Goal: Ask a question

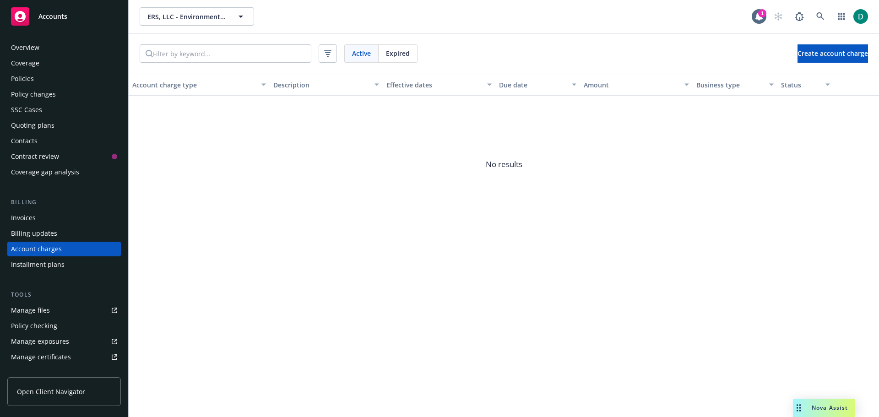
scroll to position [26, 0]
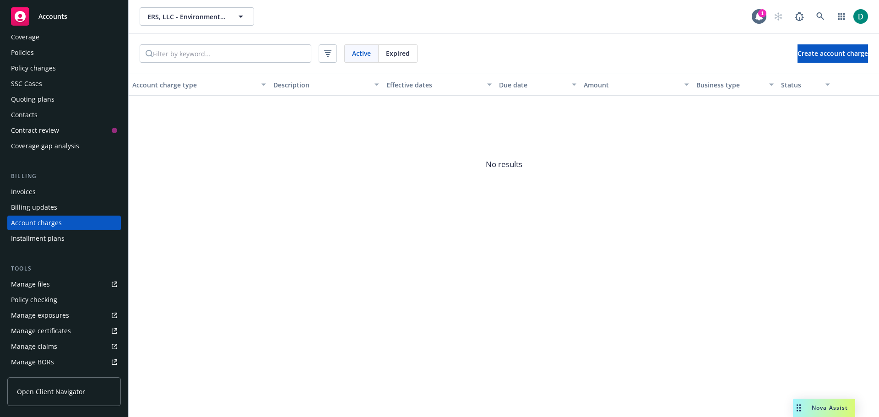
click at [820, 406] on span "Nova Assist" at bounding box center [830, 408] width 36 height 8
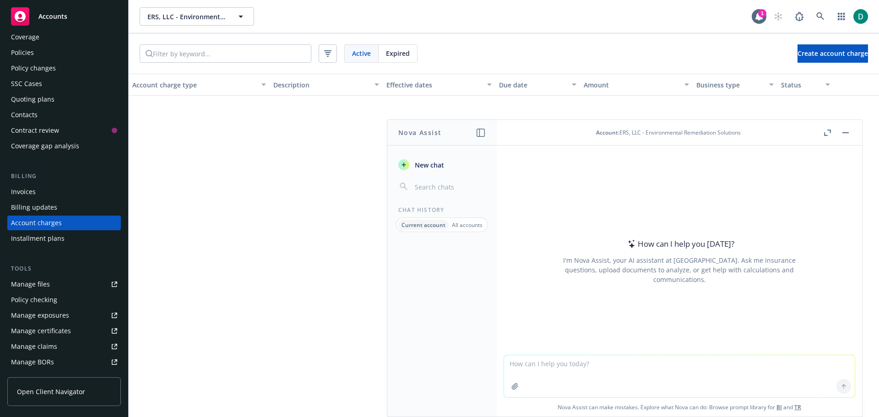
click at [544, 368] on textarea at bounding box center [679, 376] width 351 height 42
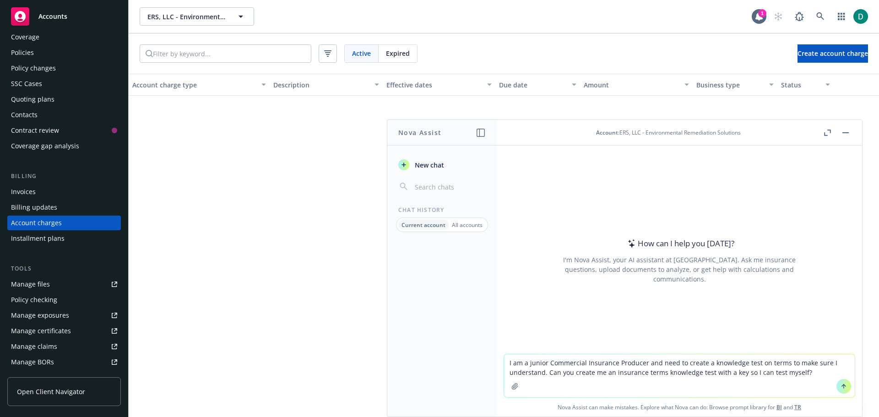
type textarea "I am a junior Commercial Insurance Producer and need to create a knowledge test…"
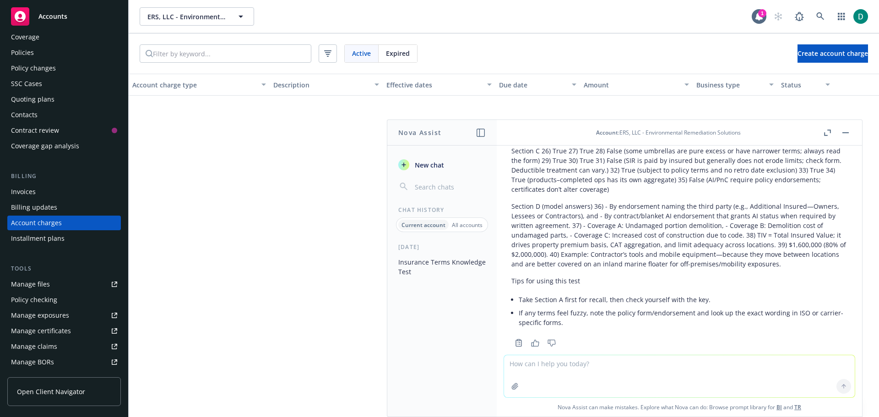
scroll to position [1221, 0]
